Goal: Information Seeking & Learning: Learn about a topic

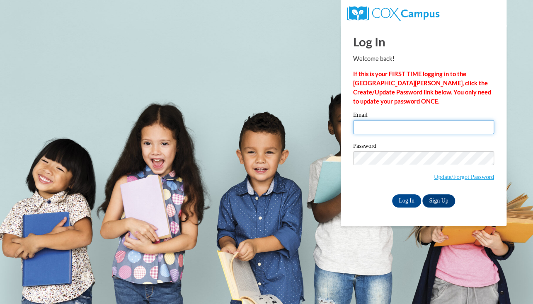
click at [415, 127] on input "Email" at bounding box center [423, 127] width 141 height 14
type input "kayla.weisenberger@wfbschools.com"
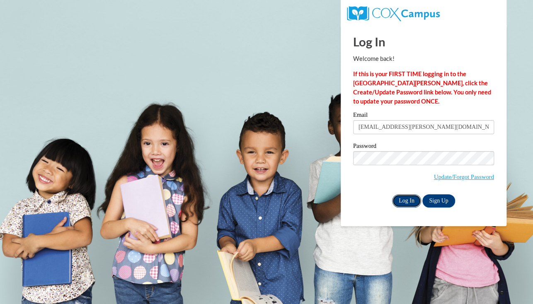
click at [405, 204] on input "Log In" at bounding box center [406, 200] width 29 height 13
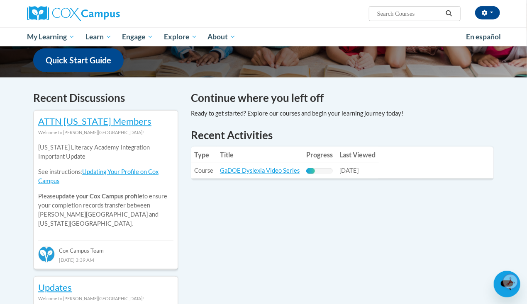
scroll to position [214, 0]
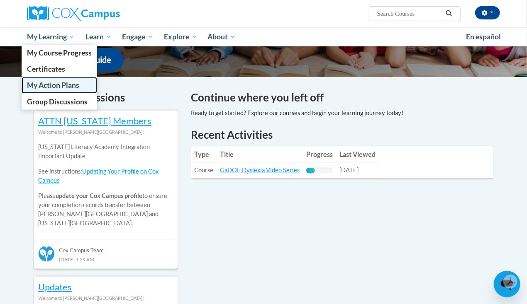
click at [56, 87] on span "My Action Plans" at bounding box center [53, 85] width 52 height 9
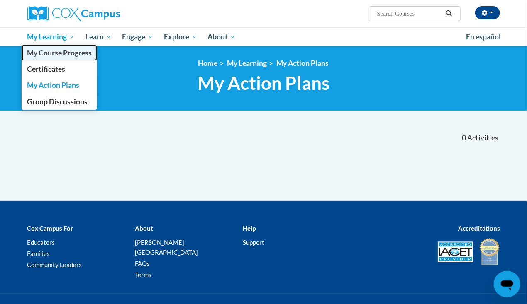
click at [66, 52] on span "My Course Progress" at bounding box center [59, 53] width 65 height 9
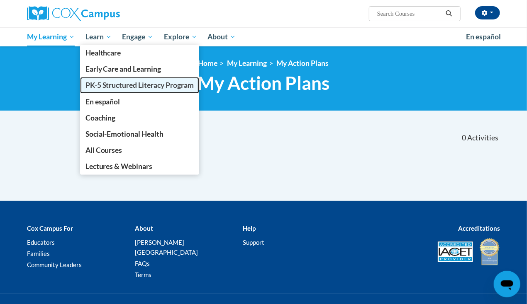
click at [121, 87] on span "PK-5 Structured Literacy Program" at bounding box center [139, 85] width 109 height 9
click at [141, 86] on span "PK-5 Structured Literacy Program" at bounding box center [139, 85] width 109 height 9
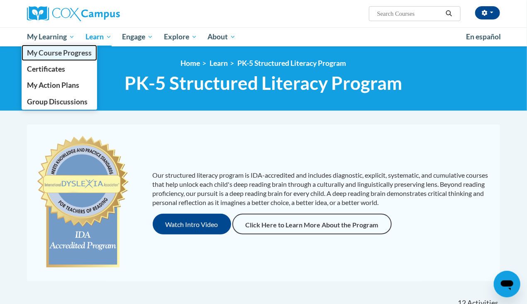
click at [69, 58] on link "My Course Progress" at bounding box center [59, 53] width 75 height 16
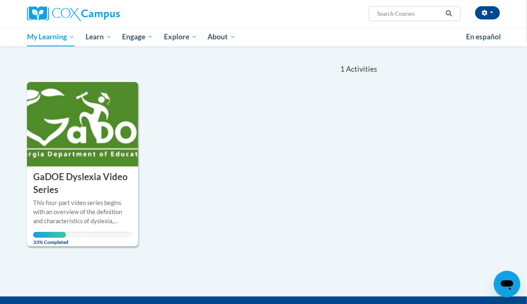
scroll to position [73, 0]
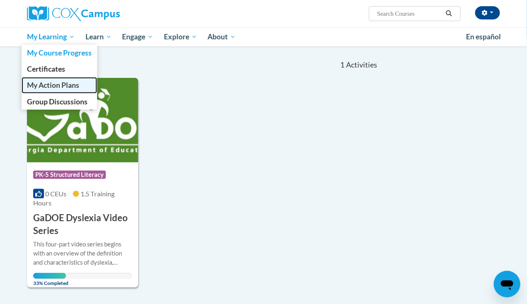
click at [66, 89] on span "My Action Plans" at bounding box center [53, 85] width 52 height 9
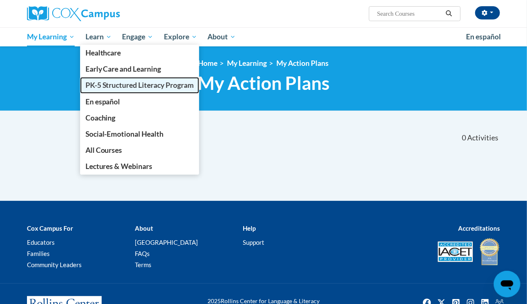
click at [138, 85] on span "PK-5 Structured Literacy Program" at bounding box center [139, 85] width 109 height 9
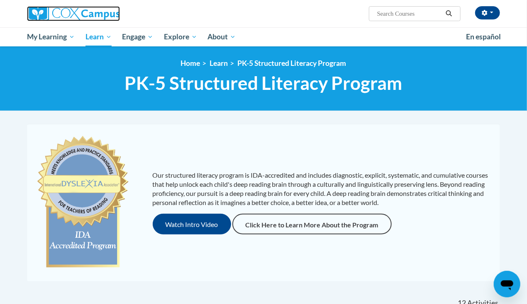
click at [57, 18] on img at bounding box center [73, 13] width 93 height 15
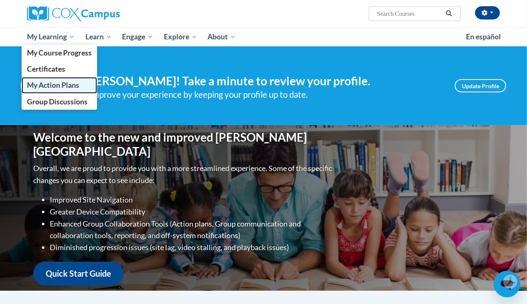
click at [64, 83] on span "My Action Plans" at bounding box center [53, 85] width 52 height 9
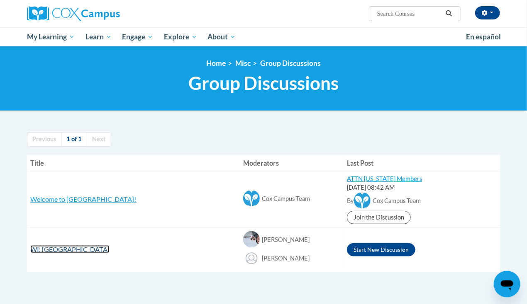
click at [109, 250] on span "WI: Whitefish Bay School District" at bounding box center [69, 249] width 79 height 8
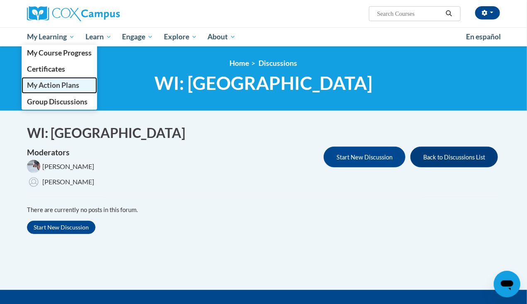
click at [55, 88] on span "My Action Plans" at bounding box center [53, 85] width 52 height 9
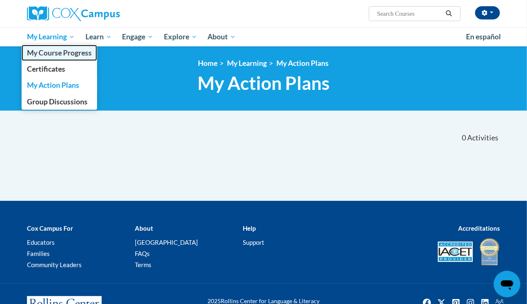
click at [58, 55] on span "My Course Progress" at bounding box center [59, 53] width 65 height 9
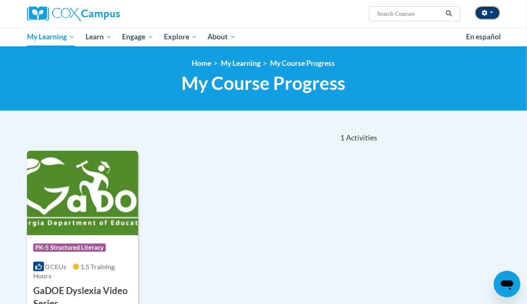
click at [487, 15] on icon "button" at bounding box center [484, 13] width 6 height 6
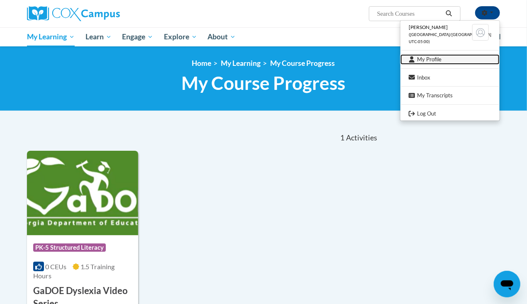
click at [452, 58] on link "My Profile" at bounding box center [449, 59] width 99 height 10
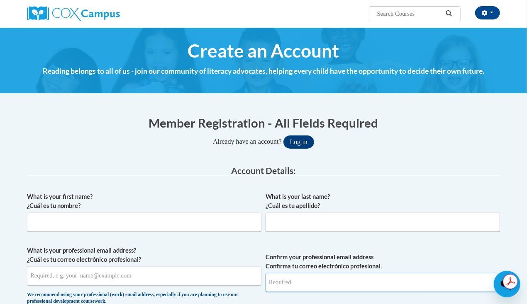
type input "kayla.weisenberger@wfbschools.com"
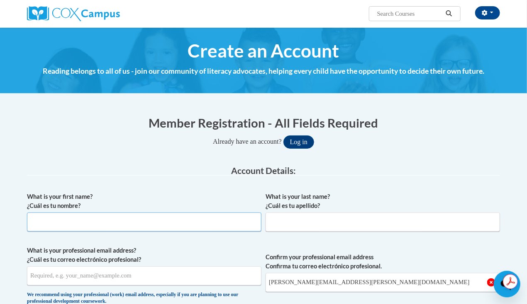
click at [196, 218] on input "What is your first name? ¿Cuál es tu nombre?" at bounding box center [144, 222] width 234 height 19
type input "Kayla"
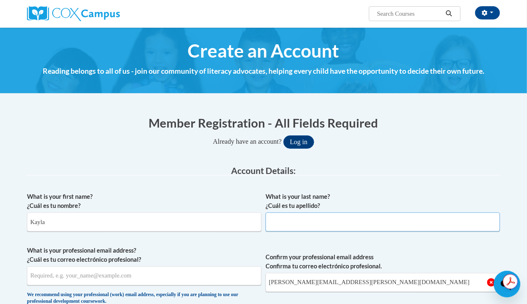
click at [293, 227] on input "What is your last name? ¿Cuál es tu apellido?" at bounding box center [382, 222] width 234 height 19
type input "Weisenberger"
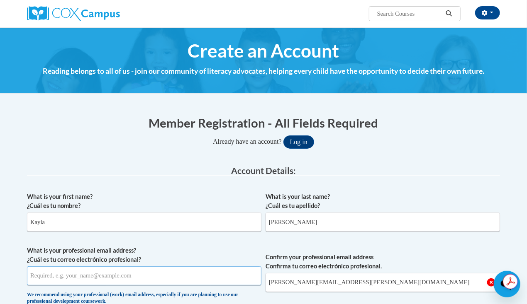
click at [202, 273] on input "What is your professional email address? ¿Cuál es tu correo electrónico profesi…" at bounding box center [144, 276] width 234 height 19
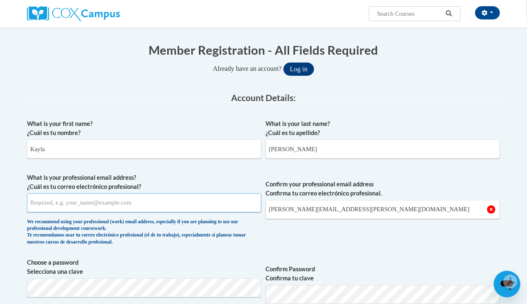
scroll to position [75, 0]
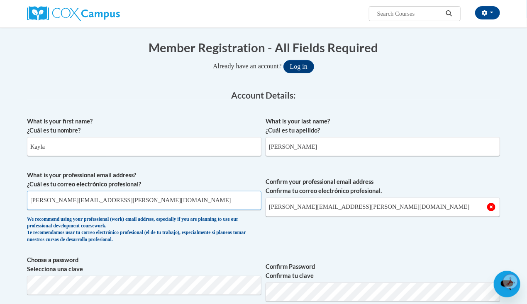
type input "kayla.weisenberger@wfbschools.com"
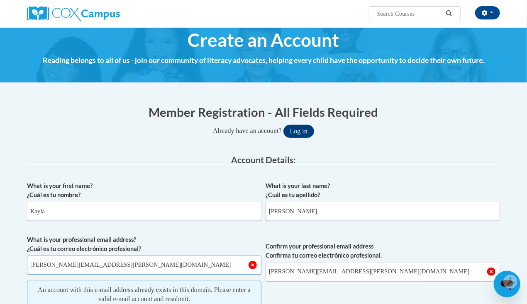
scroll to position [0, 0]
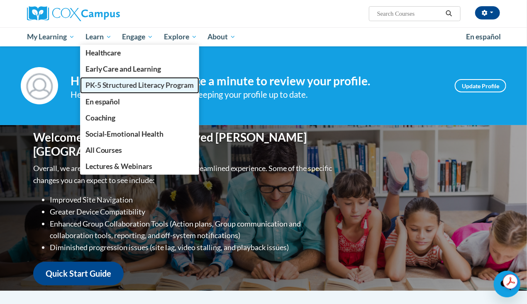
click at [121, 85] on span "PK-5 Structured Literacy Program" at bounding box center [139, 85] width 109 height 9
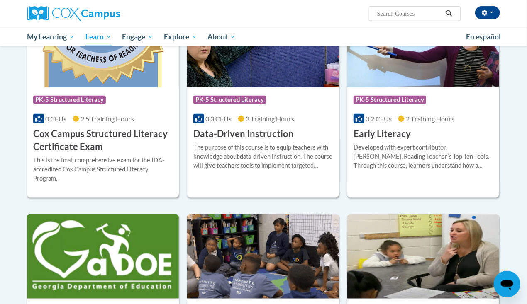
scroll to position [313, 0]
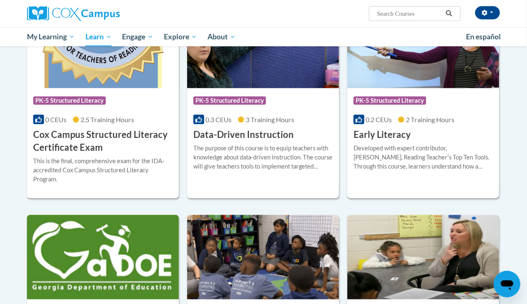
click at [401, 120] on icon at bounding box center [401, 119] width 7 height 7
